Goal: Find contact information: Find contact information

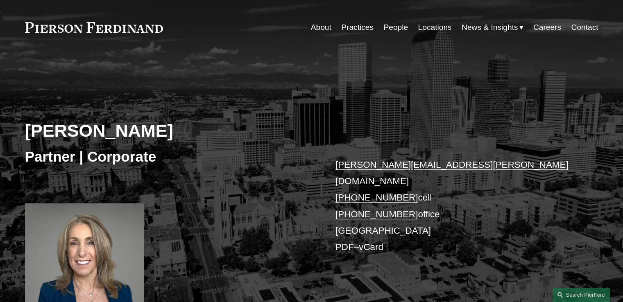
scroll to position [16, 0]
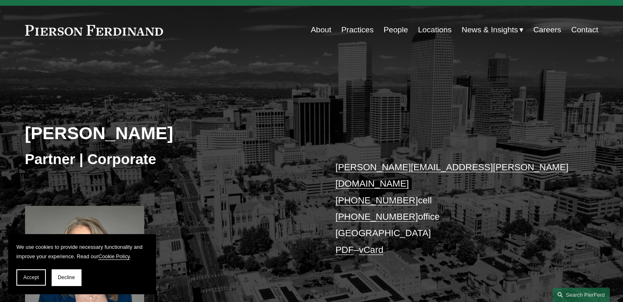
click at [419, 31] on link "Locations" at bounding box center [435, 30] width 34 height 16
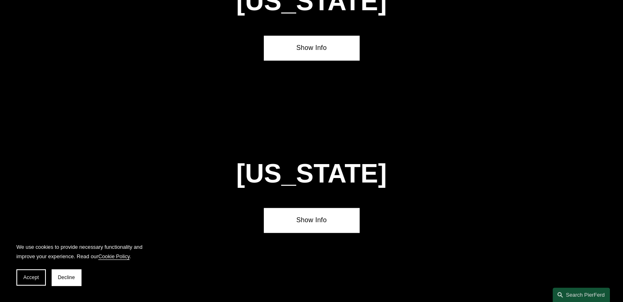
scroll to position [606, 0]
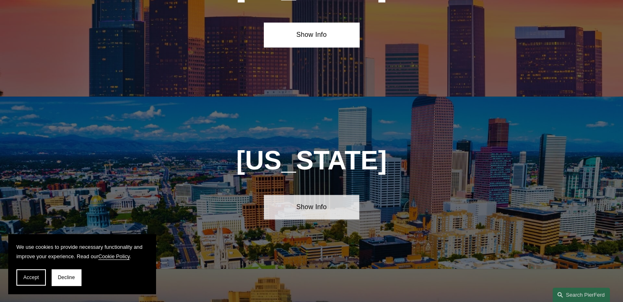
click at [316, 196] on link "Show Info" at bounding box center [311, 207] width 95 height 25
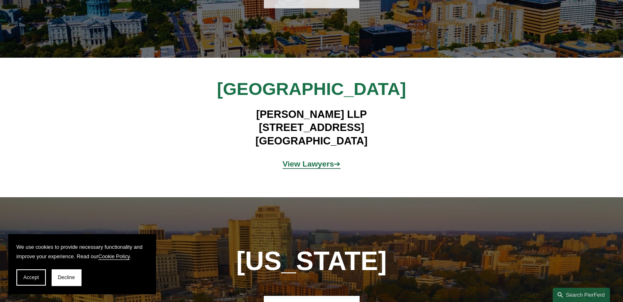
scroll to position [819, 0]
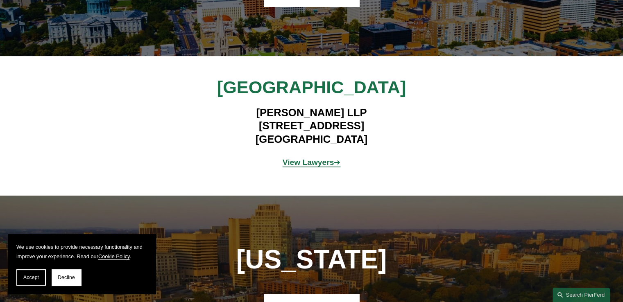
click at [314, 158] on strong "View Lawyers" at bounding box center [308, 162] width 52 height 9
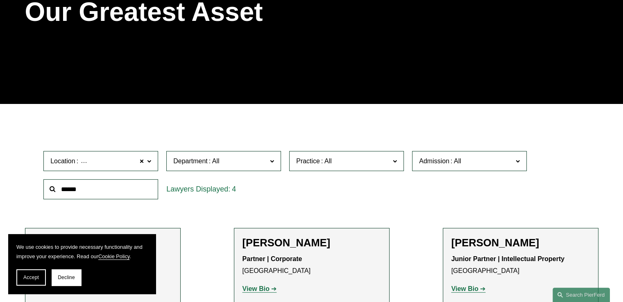
scroll to position [115, 0]
